Goal: Task Accomplishment & Management: Manage account settings

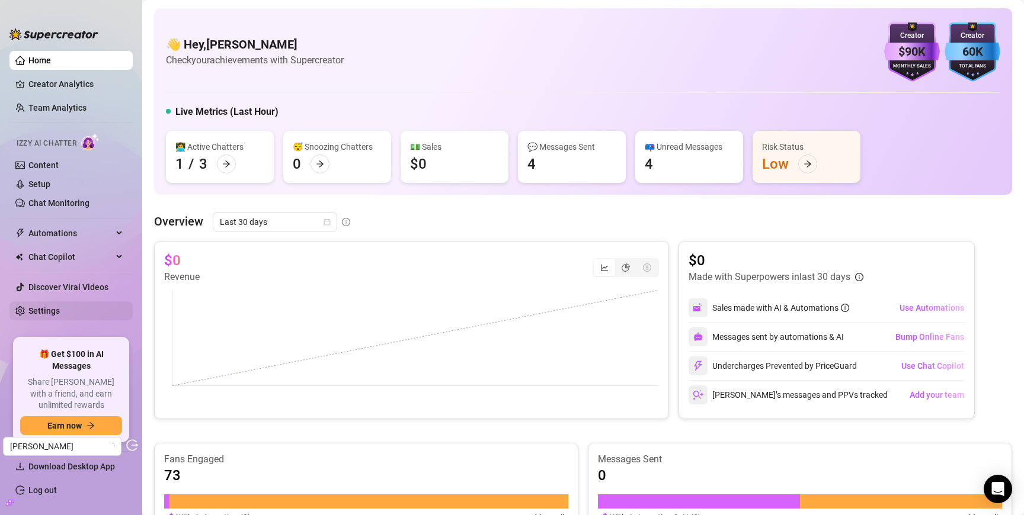
click at [49, 310] on link "Settings" at bounding box center [43, 310] width 31 height 9
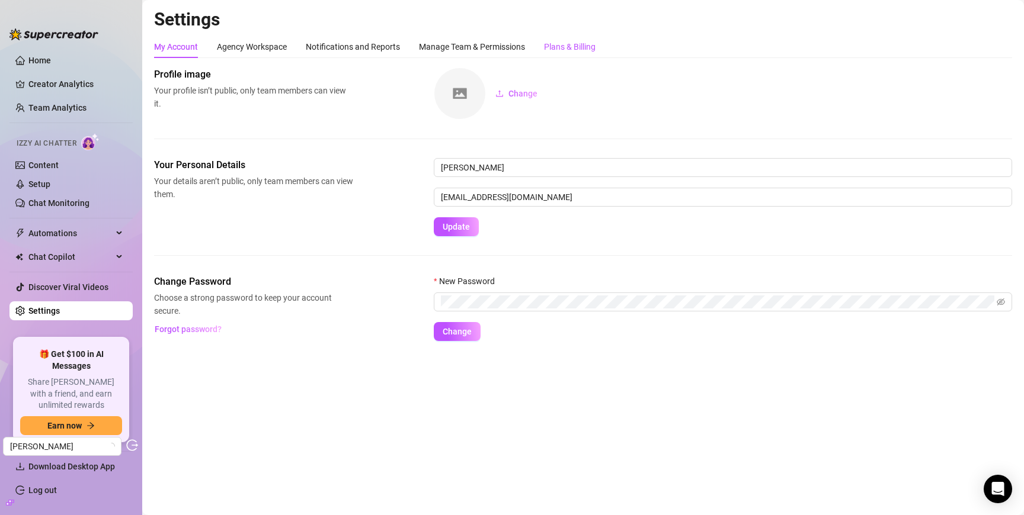
click at [590, 50] on div "Plans & Billing" at bounding box center [570, 46] width 52 height 13
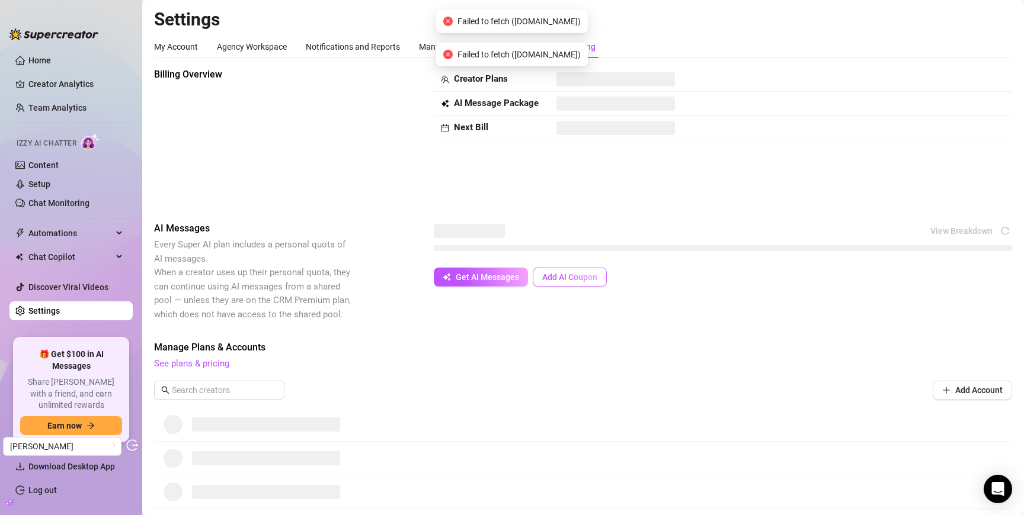
click at [563, 274] on span "Add AI Coupon" at bounding box center [569, 277] width 55 height 9
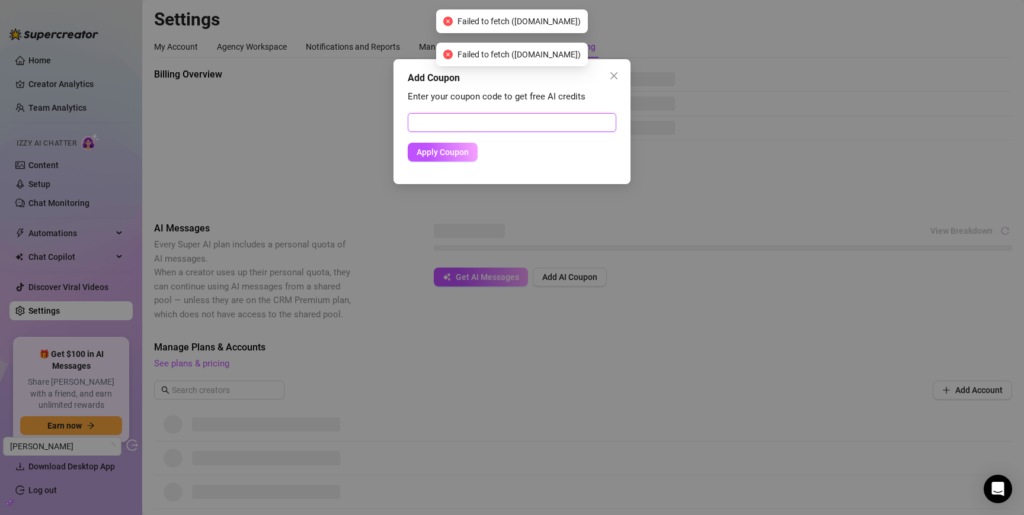
click at [501, 122] on input "text" at bounding box center [512, 122] width 209 height 19
paste input "914EB46202BC0LKJ0785"
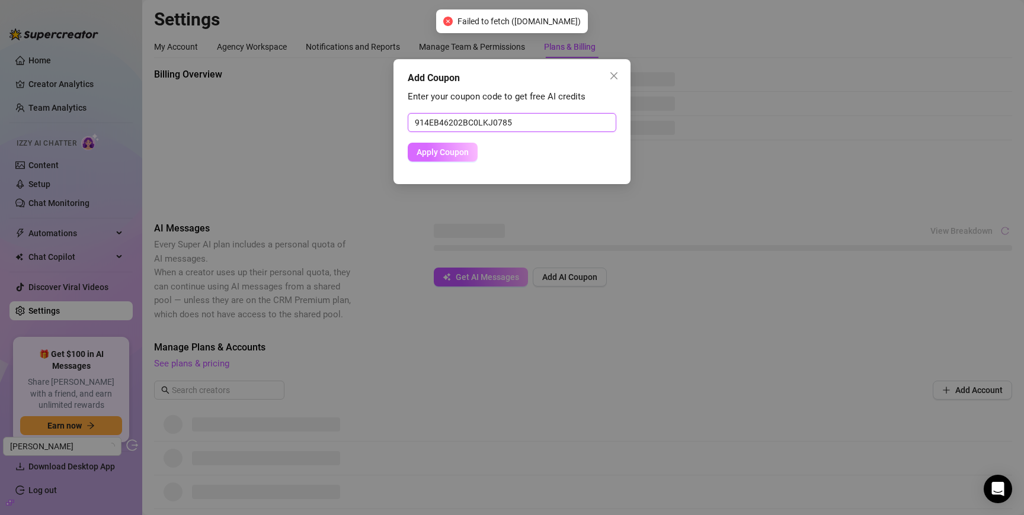
type input "914EB46202BC0LKJ0785"
click at [449, 151] on span "Apply Coupon" at bounding box center [443, 152] width 52 height 9
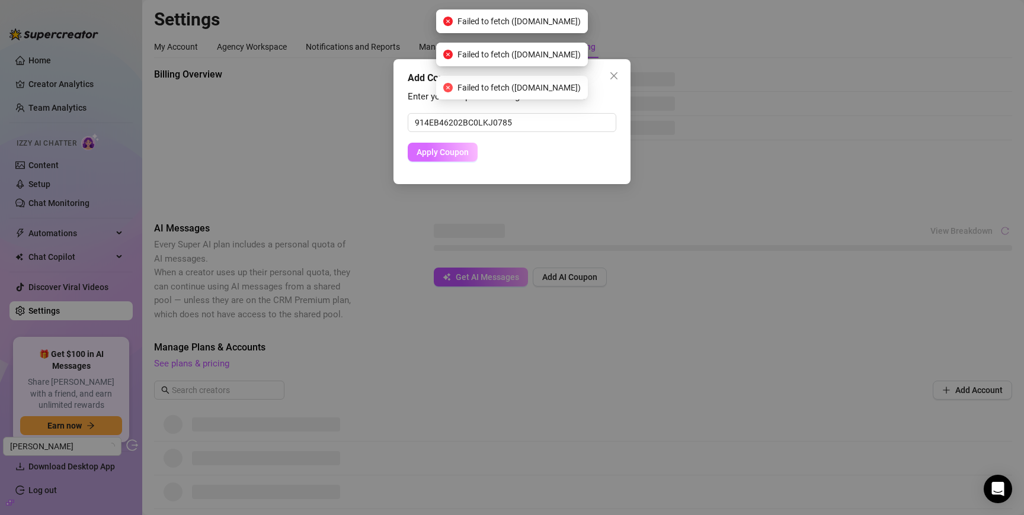
click at [449, 151] on span "Apply Coupon" at bounding box center [443, 152] width 52 height 9
click at [449, 151] on span "Apply Coupon" at bounding box center [456, 152] width 52 height 9
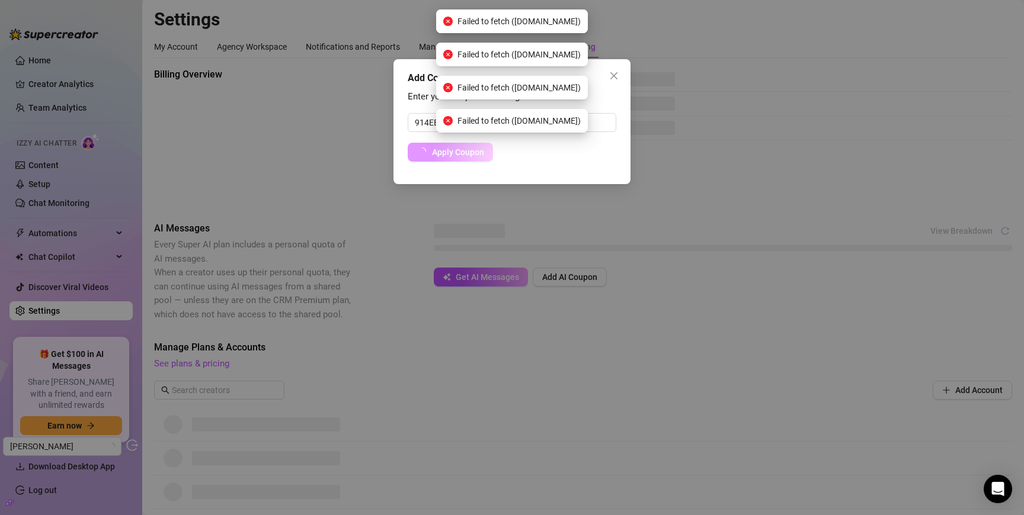
click at [449, 151] on span "Apply Coupon" at bounding box center [458, 152] width 52 height 9
click at [449, 151] on body "Home Creator Analytics Team Analytics Izzy AI Chatter Content Setup Chat Monito…" at bounding box center [512, 257] width 1024 height 515
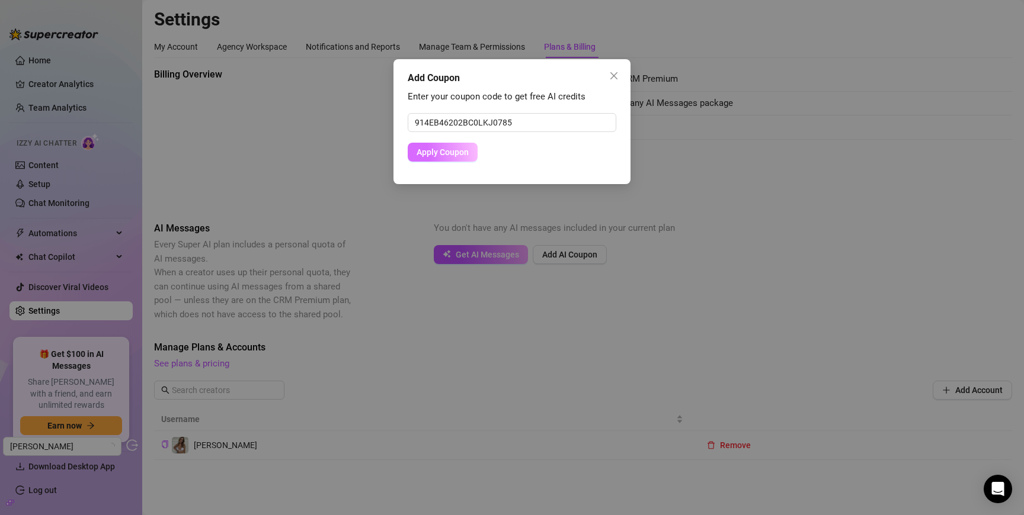
click at [448, 150] on span "Apply Coupon" at bounding box center [443, 152] width 52 height 9
click at [428, 152] on span "Apply Coupon" at bounding box center [443, 152] width 52 height 9
